Goal: Transaction & Acquisition: Purchase product/service

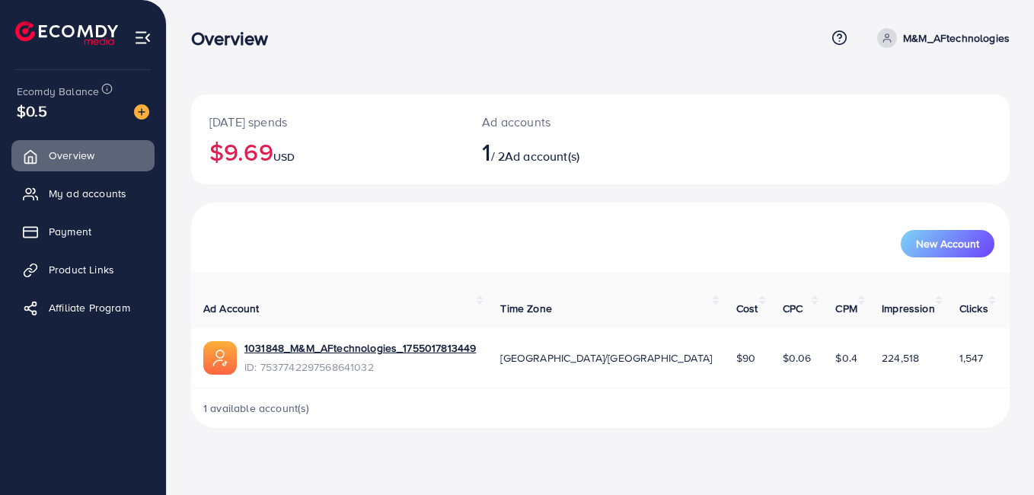
click at [218, 341] on img at bounding box center [220, 358] width 34 height 34
click at [783, 350] on span "$0.06" at bounding box center [797, 357] width 29 height 15
click at [582, 330] on td "[GEOGRAPHIC_DATA]/[GEOGRAPHIC_DATA]" at bounding box center [606, 357] width 236 height 59
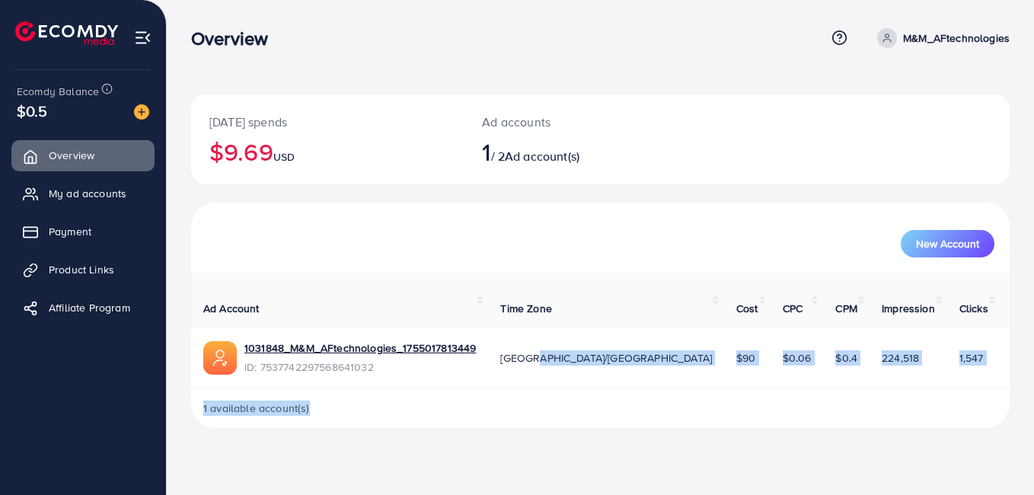
drag, startPoint x: 582, startPoint y: 330, endPoint x: 845, endPoint y: 418, distance: 277.2
click at [845, 418] on div "[DATE] spends $9.69 USD Ad accounts 1 / 2 Ad account(s) New Account Ad Account …" at bounding box center [601, 226] width 868 height 452
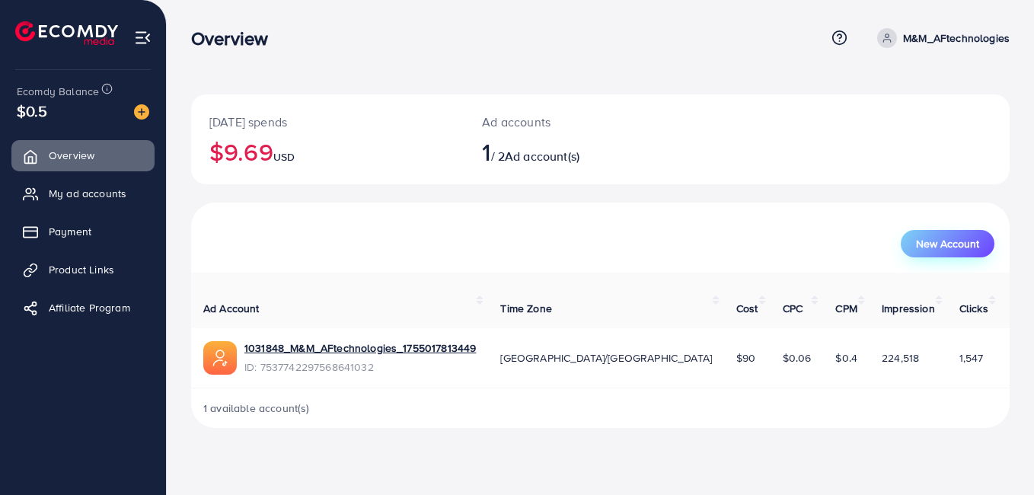
click at [975, 248] on span "New Account" at bounding box center [947, 243] width 63 height 11
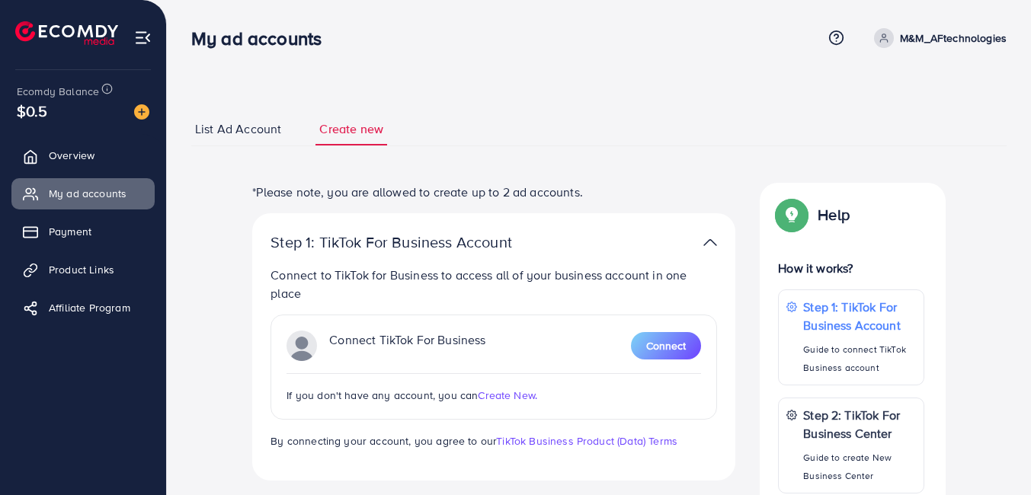
click at [235, 139] on link "List Ad Account" at bounding box center [238, 129] width 94 height 33
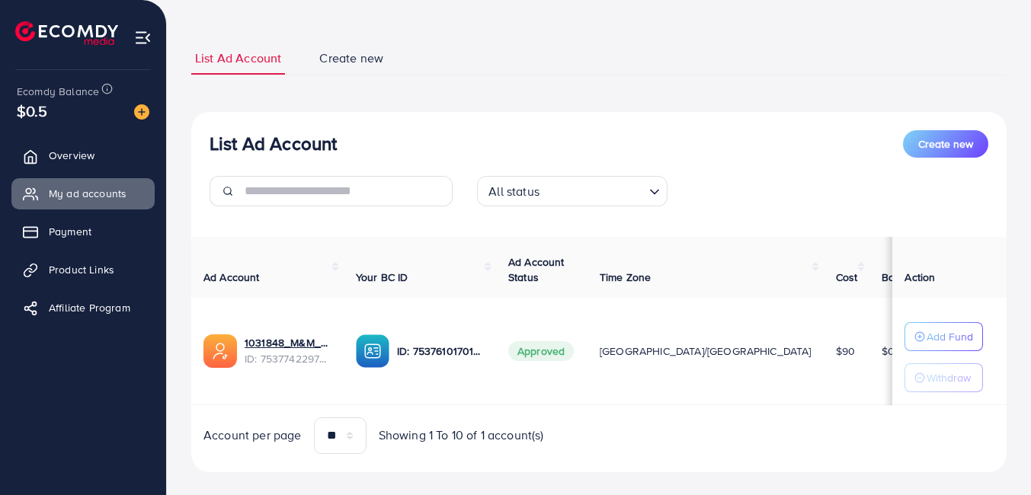
scroll to position [94, 0]
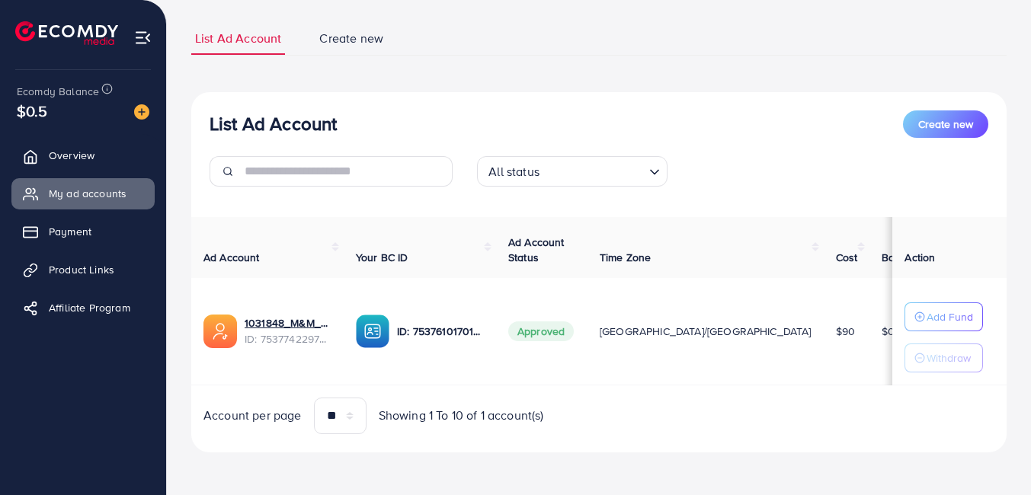
click at [379, 319] on img at bounding box center [373, 332] width 34 height 34
click at [371, 321] on img at bounding box center [373, 332] width 34 height 34
click at [79, 159] on span "Overview" at bounding box center [76, 155] width 46 height 15
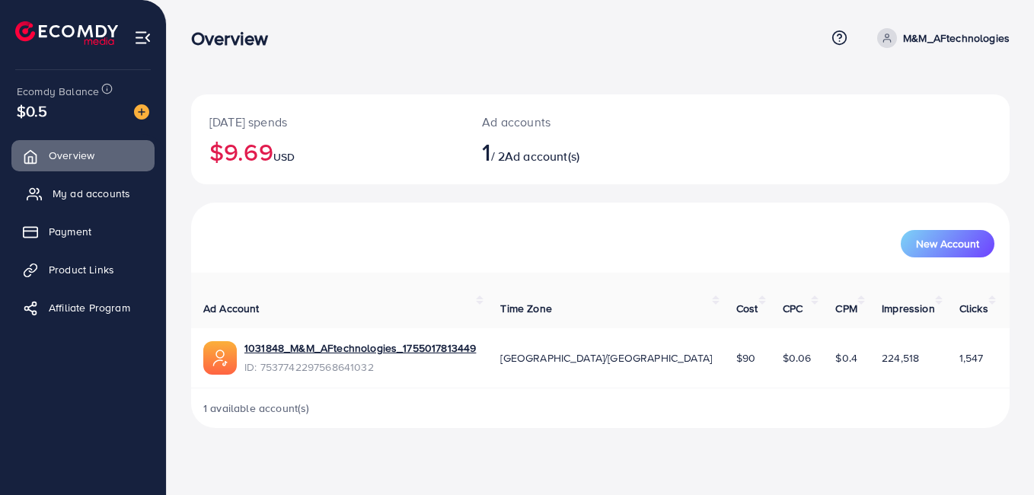
click at [61, 199] on span "My ad accounts" at bounding box center [92, 193] width 78 height 15
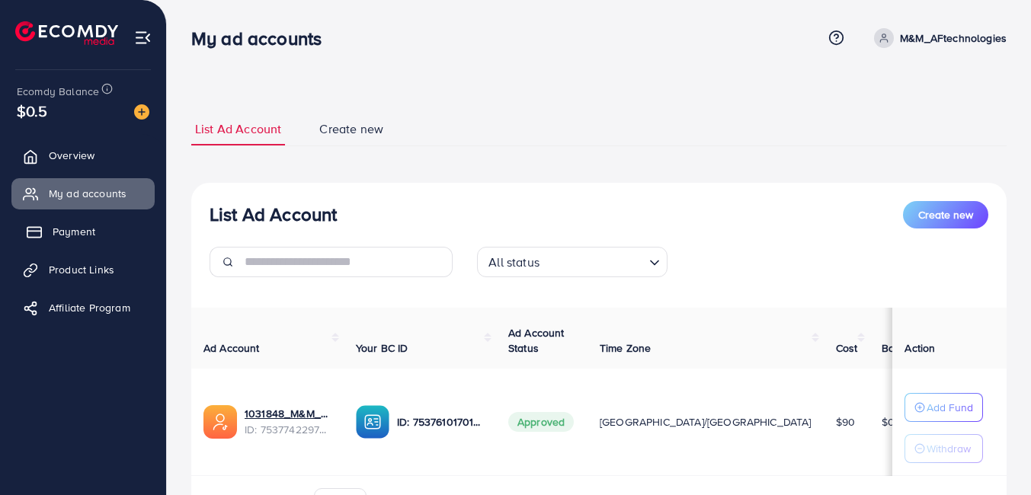
click at [30, 238] on icon at bounding box center [34, 232] width 15 height 15
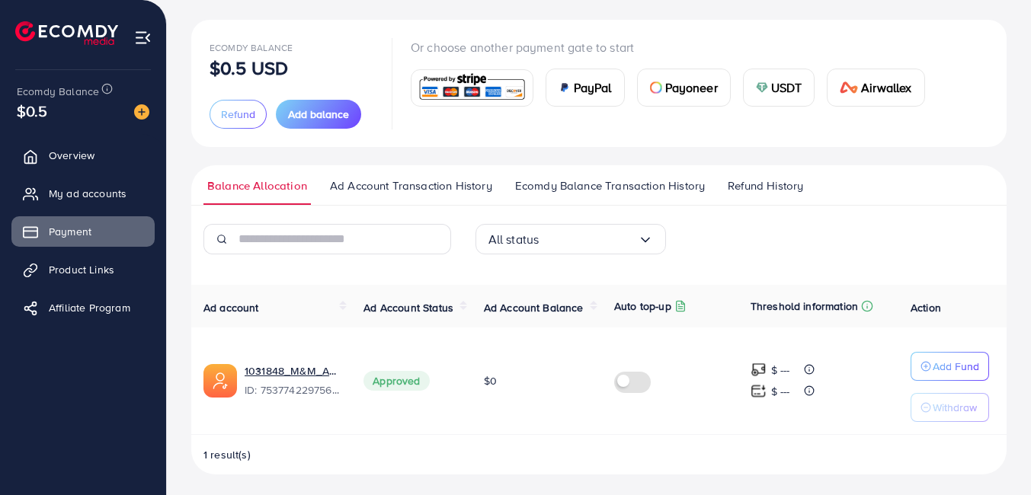
scroll to position [78, 0]
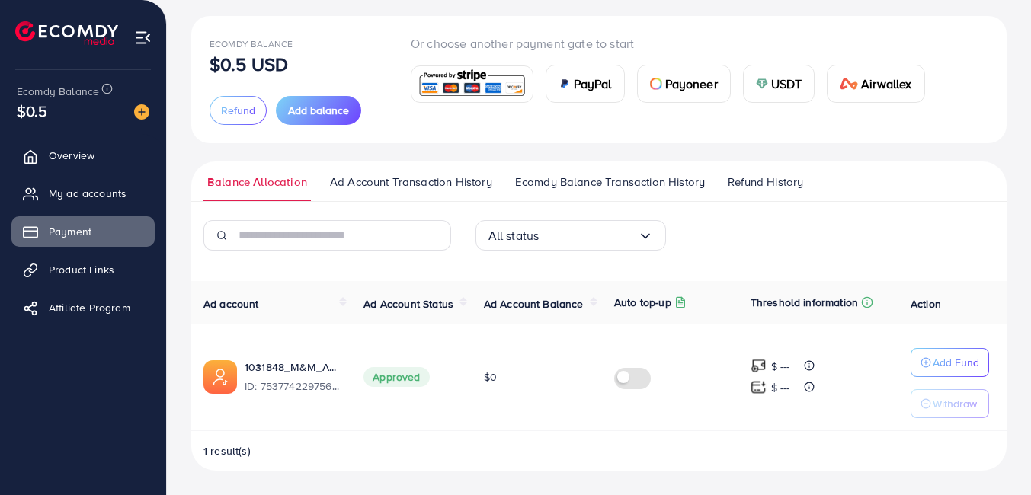
click at [623, 381] on label at bounding box center [635, 377] width 43 height 18
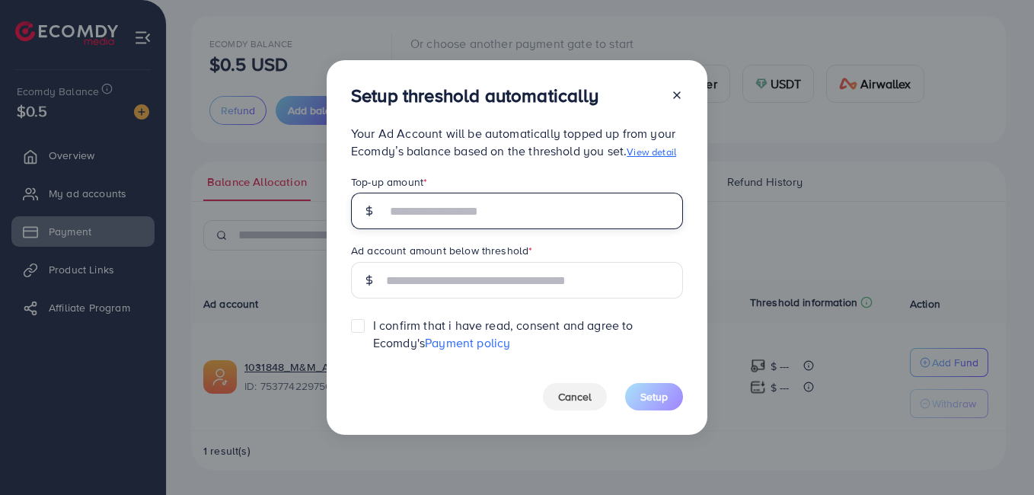
click at [501, 215] on input "text" at bounding box center [534, 211] width 297 height 37
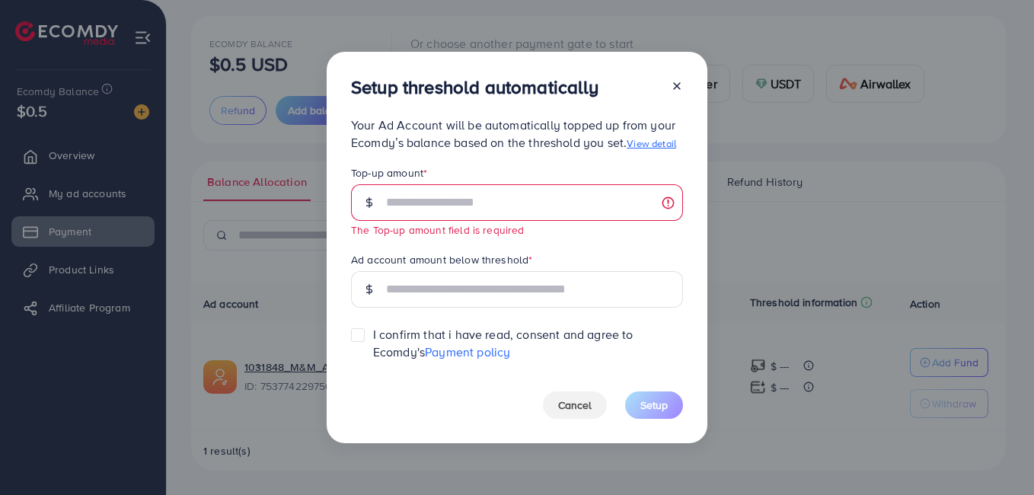
click at [677, 88] on icon at bounding box center [677, 86] width 12 height 12
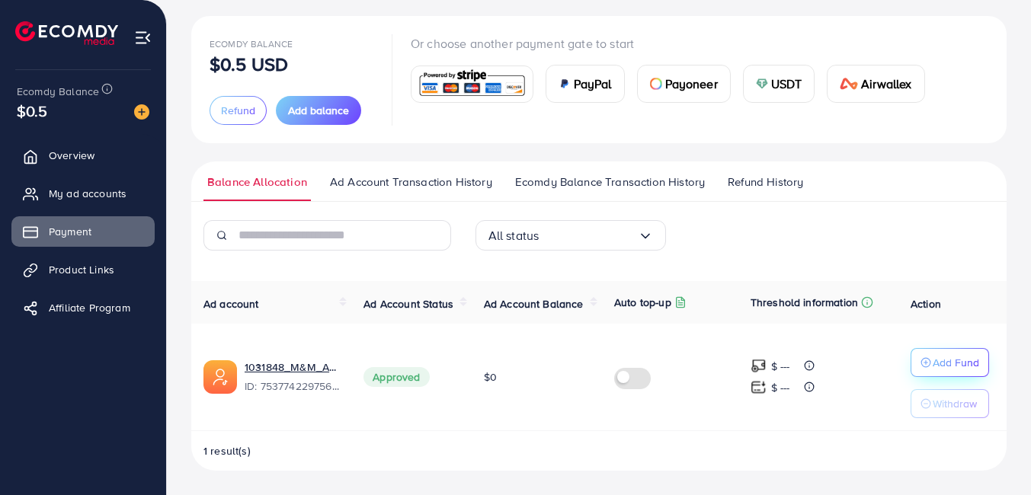
click at [950, 358] on p "Add Fund" at bounding box center [955, 362] width 46 height 18
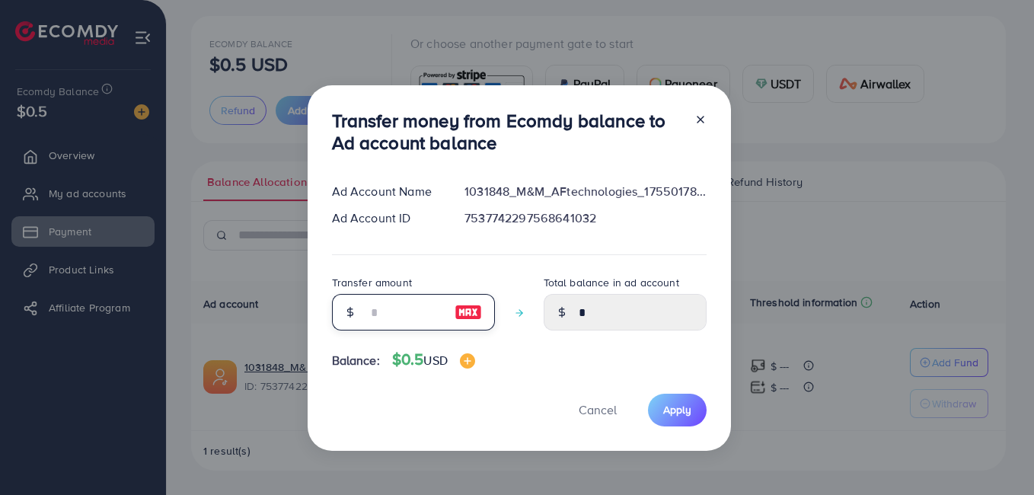
click at [379, 317] on input "number" at bounding box center [405, 312] width 76 height 37
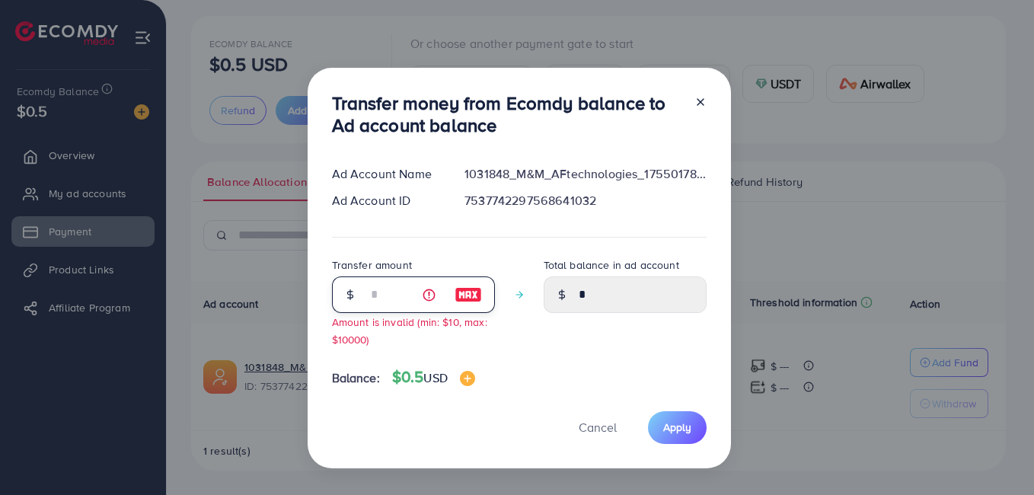
type input "*"
type input "****"
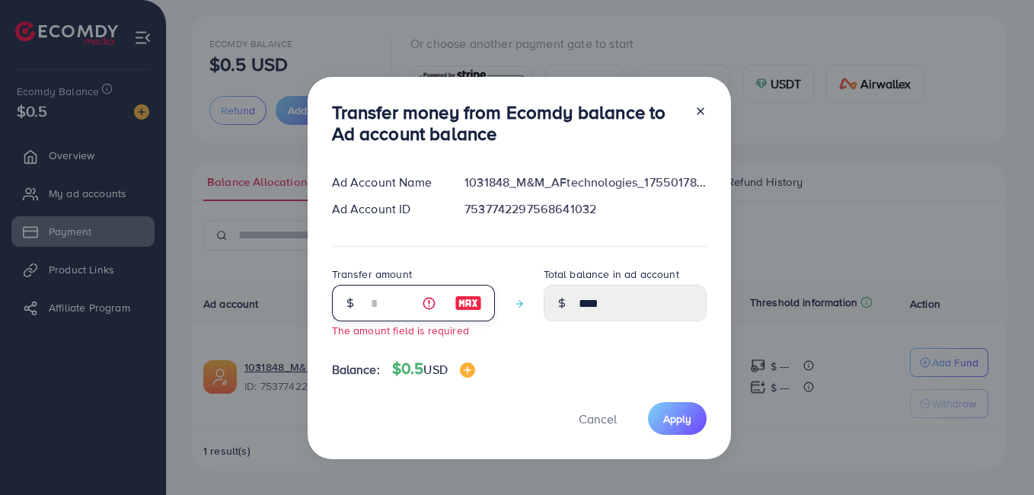
type input "*"
click at [695, 109] on icon at bounding box center [701, 111] width 12 height 12
type input "*"
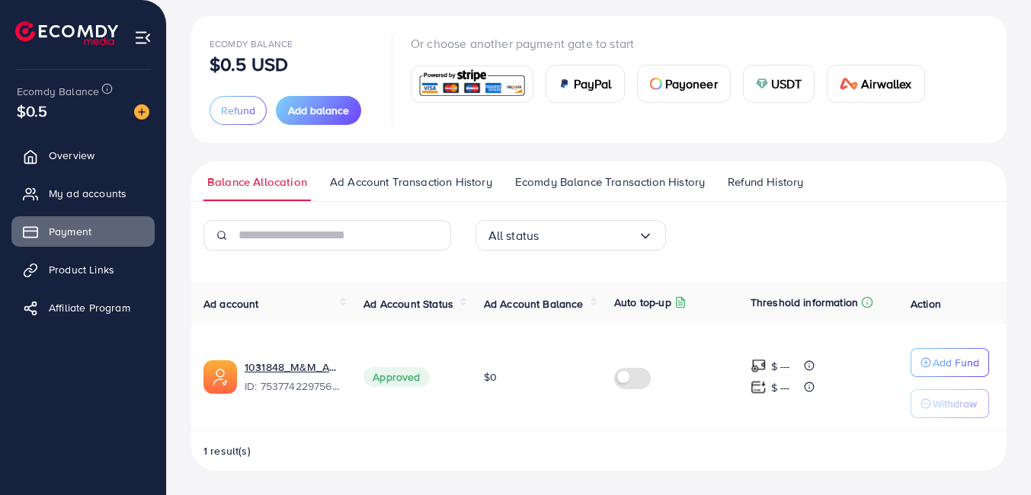
click at [458, 69] on img at bounding box center [472, 84] width 112 height 33
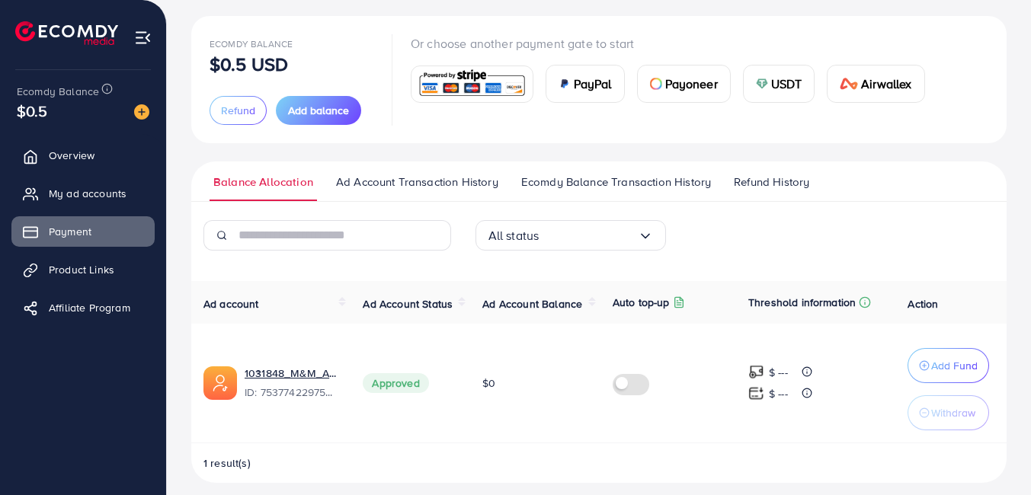
scroll to position [427, 0]
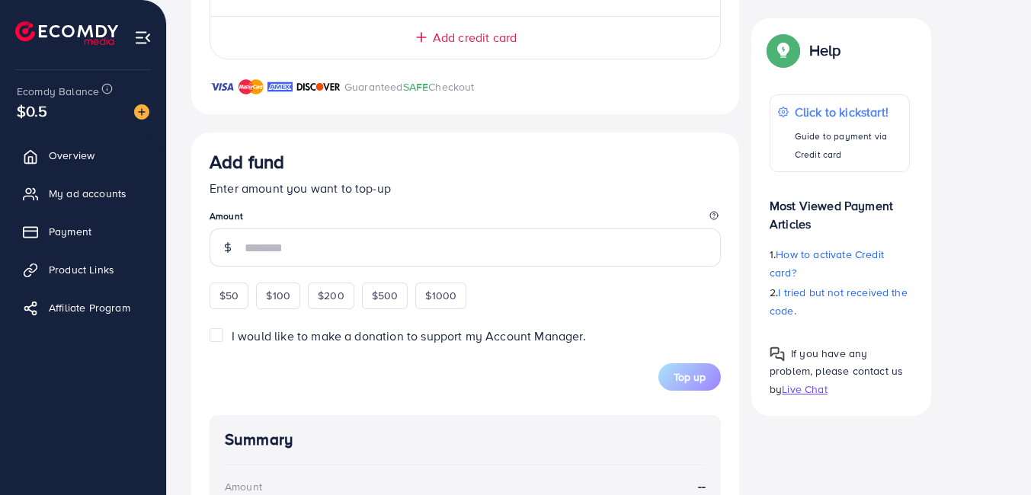
click at [272, 248] on input "number" at bounding box center [482, 247] width 476 height 38
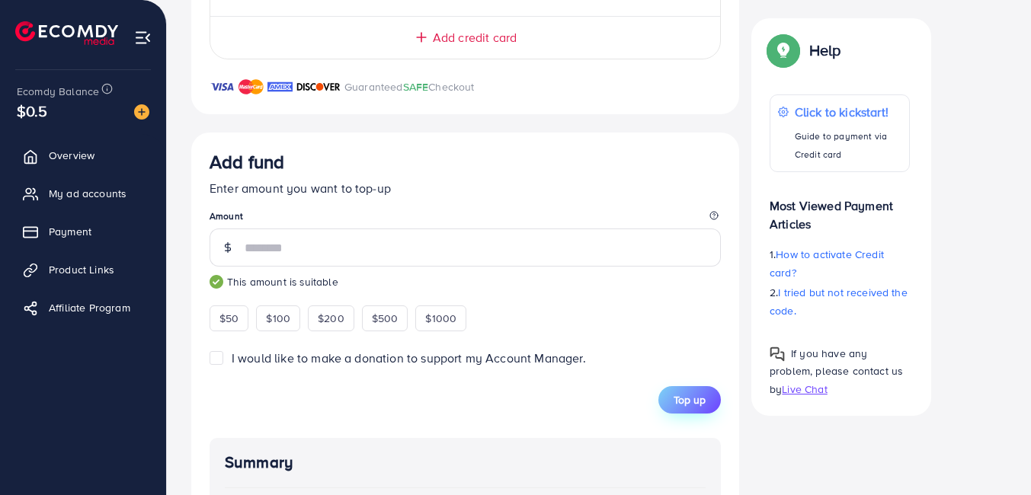
click at [678, 404] on span "Top up" at bounding box center [689, 399] width 32 height 15
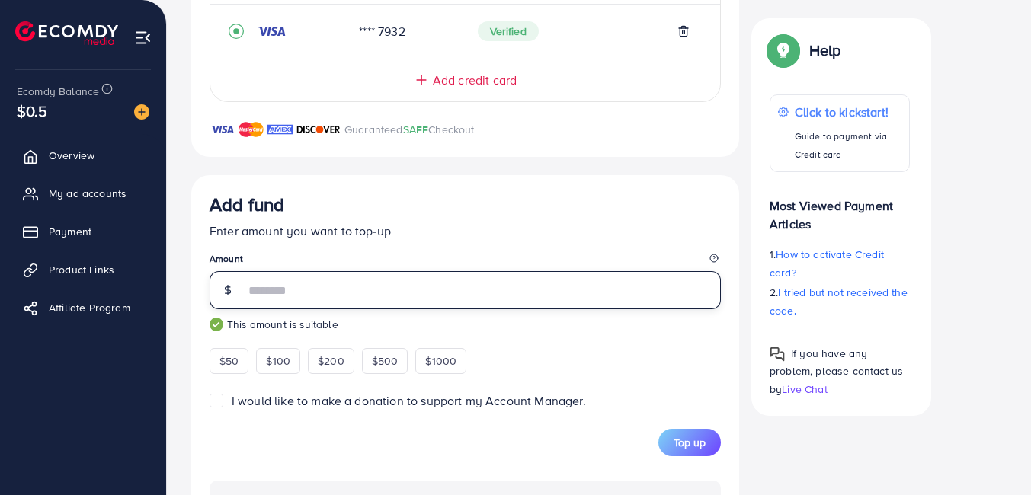
click at [398, 285] on input "**" at bounding box center [482, 290] width 476 height 38
type input "*"
type input "**"
click at [702, 442] on span "Top up" at bounding box center [689, 442] width 32 height 15
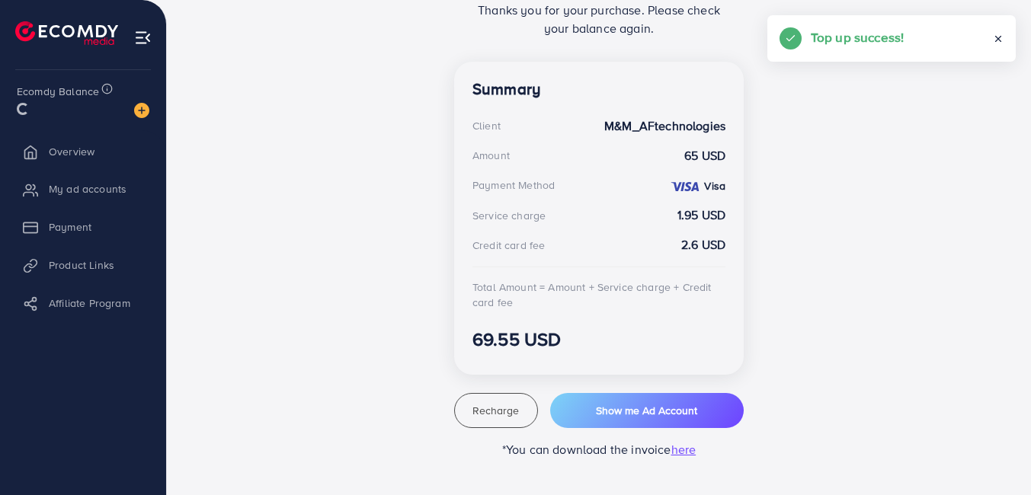
scroll to position [382, 0]
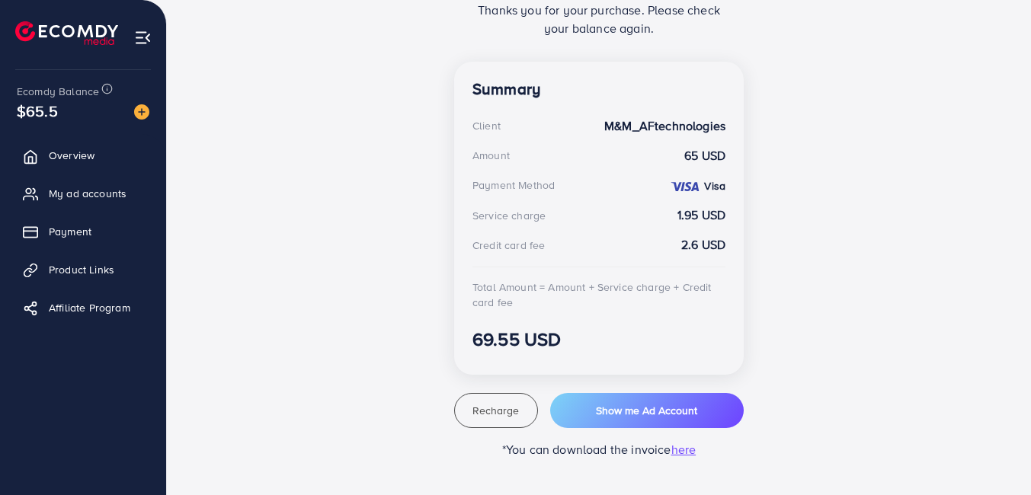
click at [313, 319] on div "Top-up Success! Thanks you for your purchase. Please check your balance again. …" at bounding box center [598, 183] width 815 height 551
click at [82, 155] on span "Overview" at bounding box center [76, 155] width 46 height 15
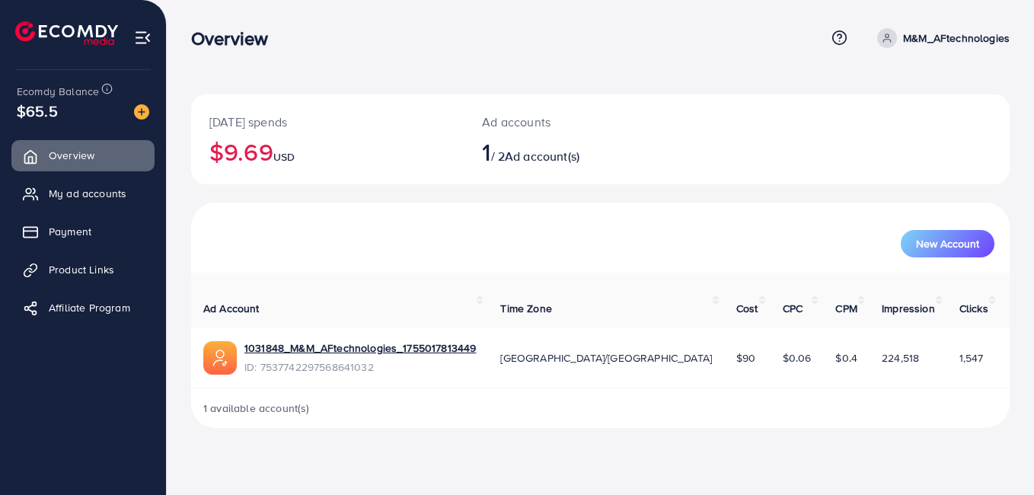
click at [420, 243] on div "New Account" at bounding box center [600, 243] width 788 height 27
click at [76, 235] on span "Payment" at bounding box center [74, 231] width 43 height 15
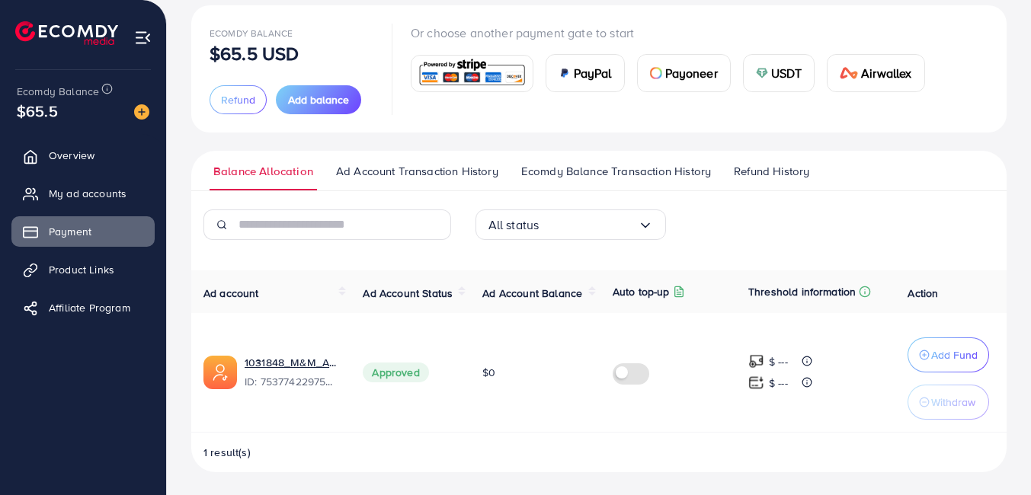
scroll to position [91, 0]
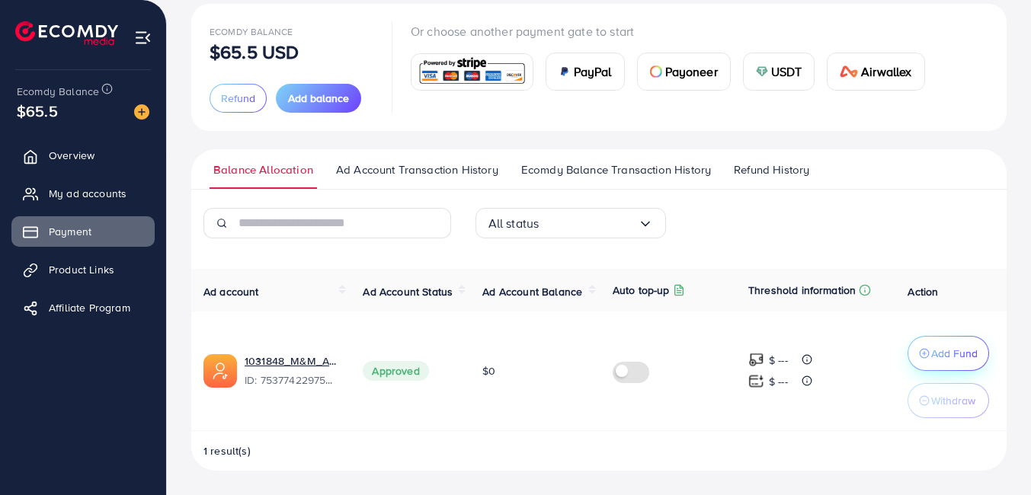
click at [931, 353] on p "Add Fund" at bounding box center [954, 353] width 46 height 18
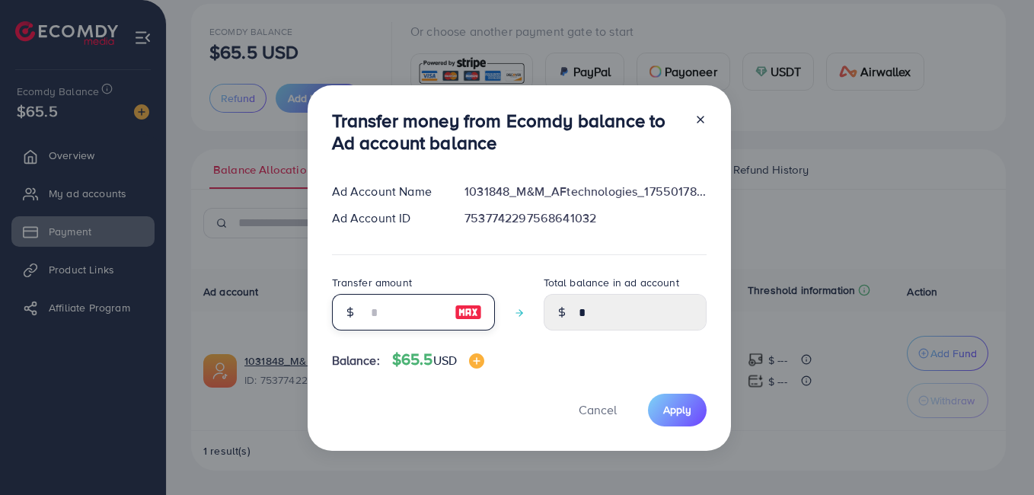
click at [419, 303] on input "number" at bounding box center [405, 312] width 76 height 37
type input "*"
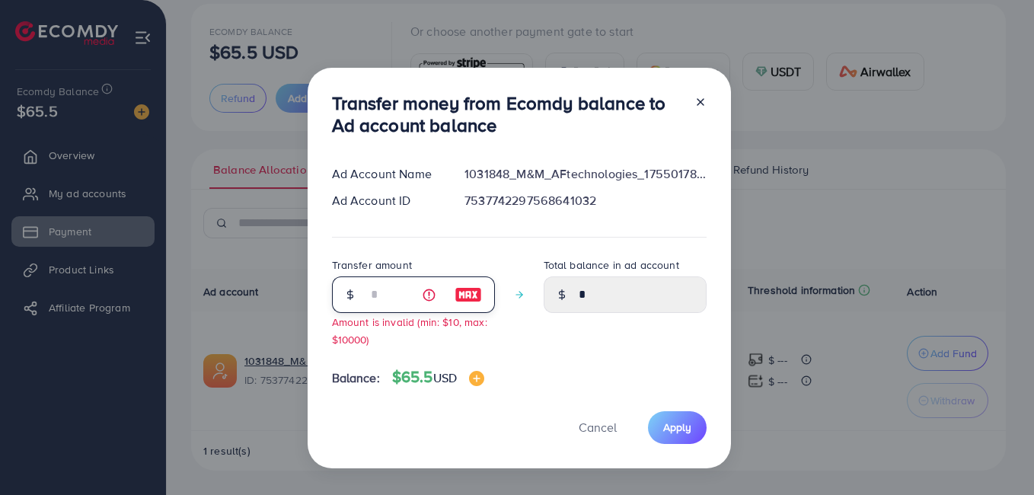
type input "****"
type input "**"
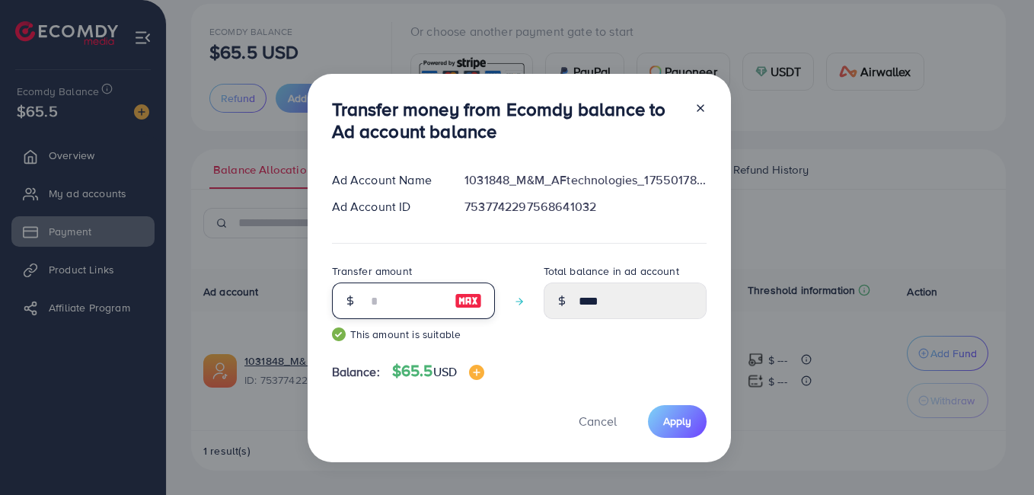
type input "*****"
type input "**"
click at [676, 417] on span "Apply" at bounding box center [677, 421] width 28 height 15
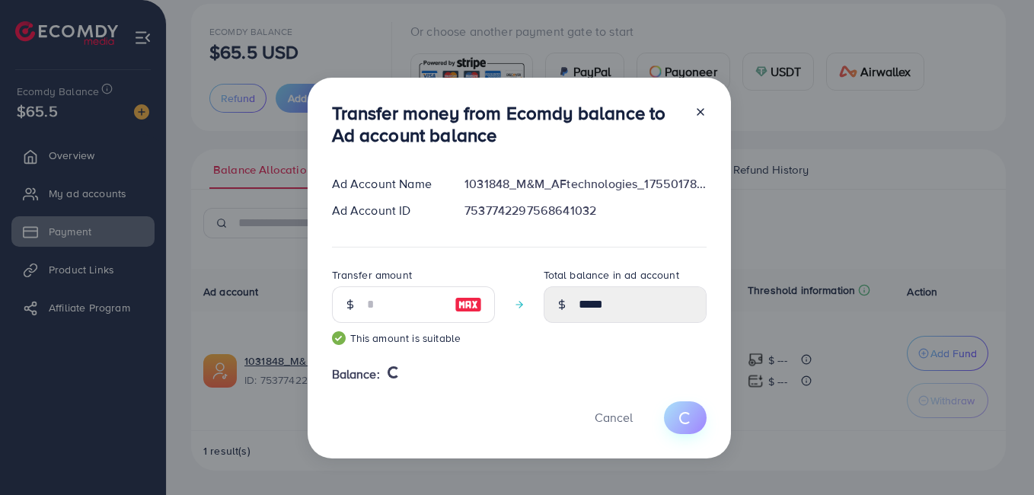
type input "*"
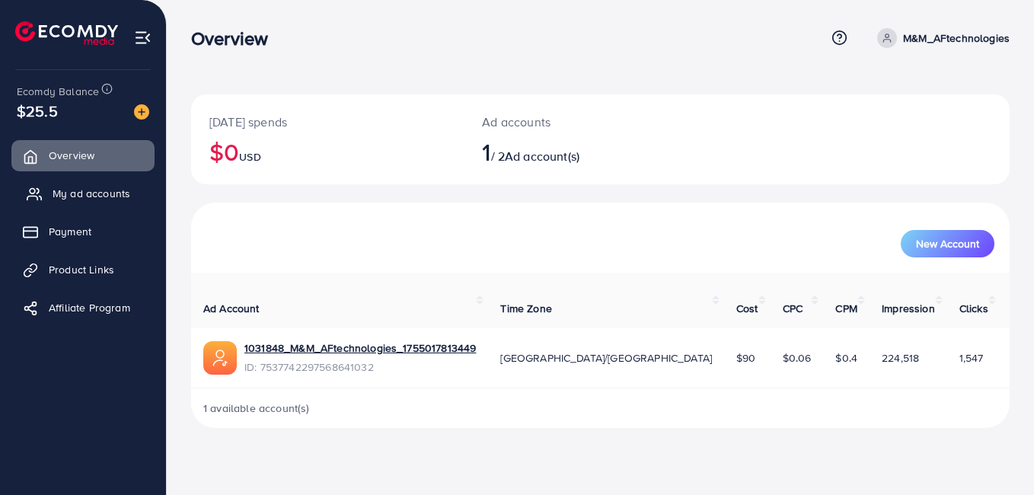
click at [87, 192] on span "My ad accounts" at bounding box center [92, 193] width 78 height 15
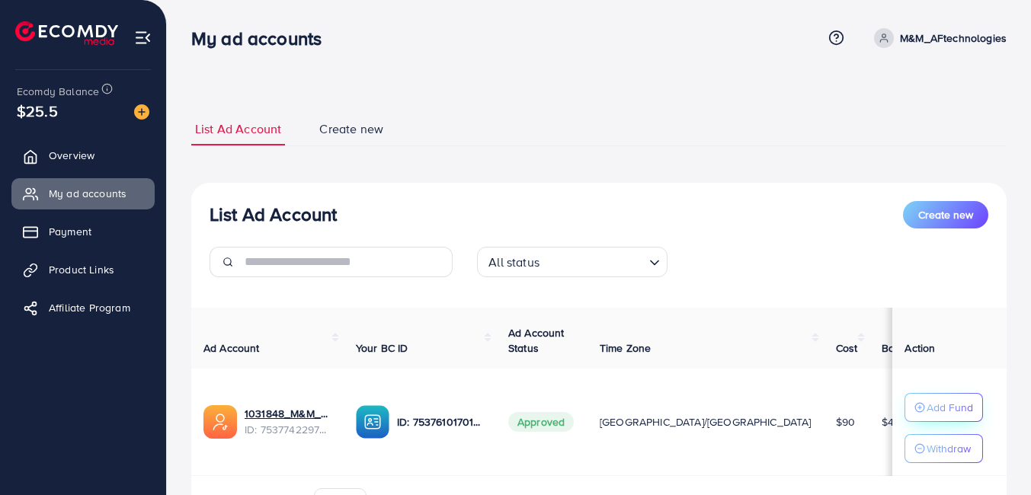
click at [922, 402] on icon "button" at bounding box center [919, 407] width 11 height 11
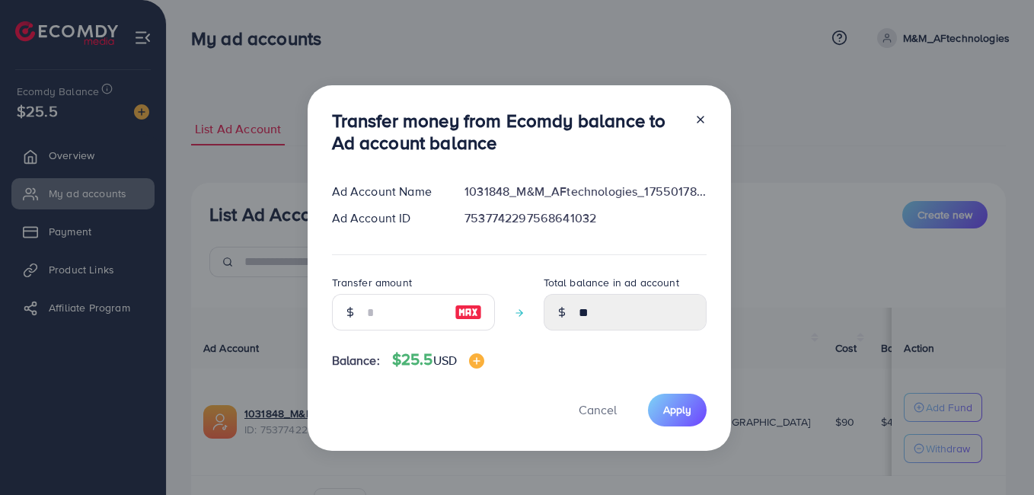
click at [845, 168] on div "Transfer money from Ecomdy balance to Ad account balance Ad Account Name 103184…" at bounding box center [517, 247] width 1034 height 495
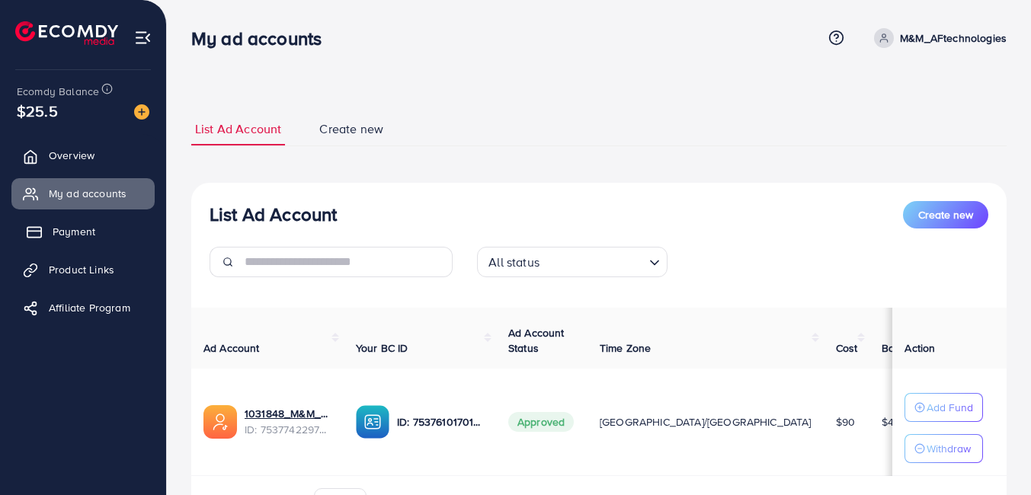
click at [78, 235] on span "Payment" at bounding box center [74, 231] width 43 height 15
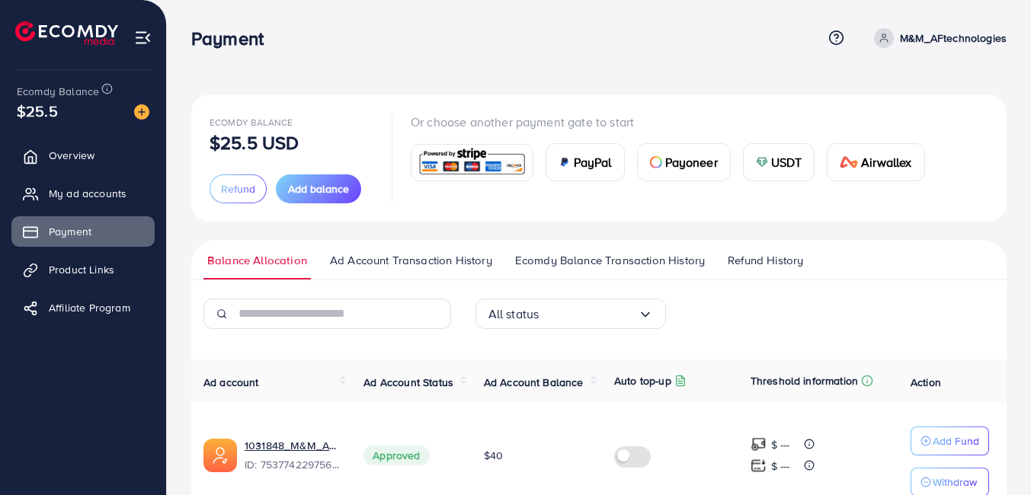
click at [478, 164] on img at bounding box center [472, 162] width 112 height 33
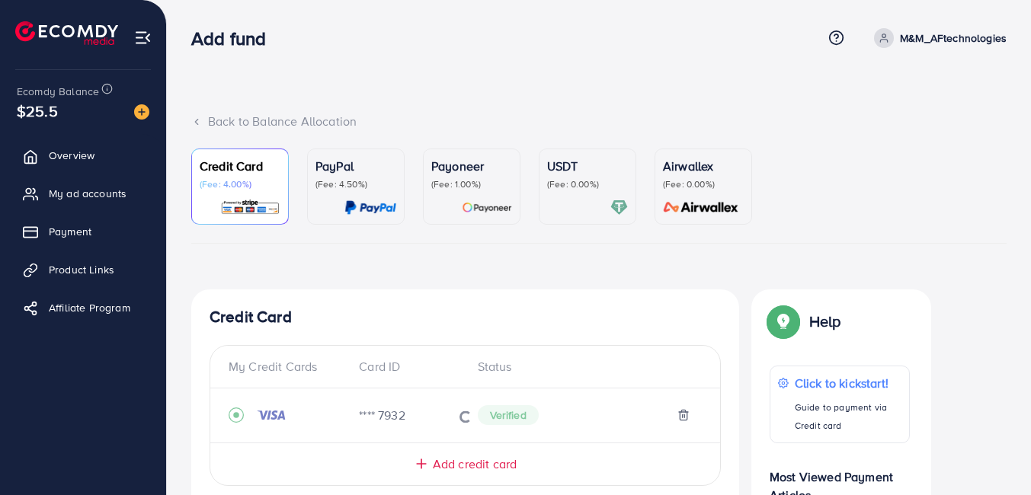
scroll to position [427, 0]
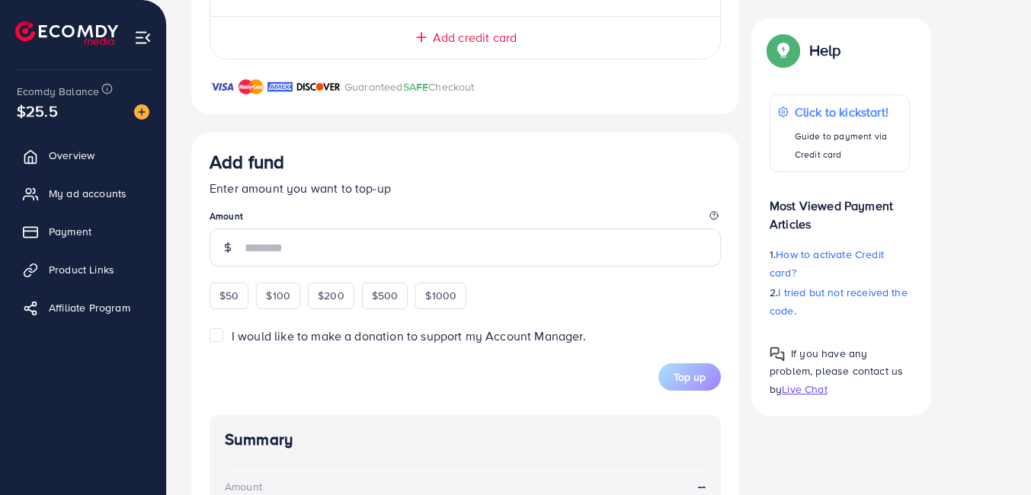
click at [406, 245] on input "number" at bounding box center [482, 247] width 476 height 38
